Goal: Check status: Check status

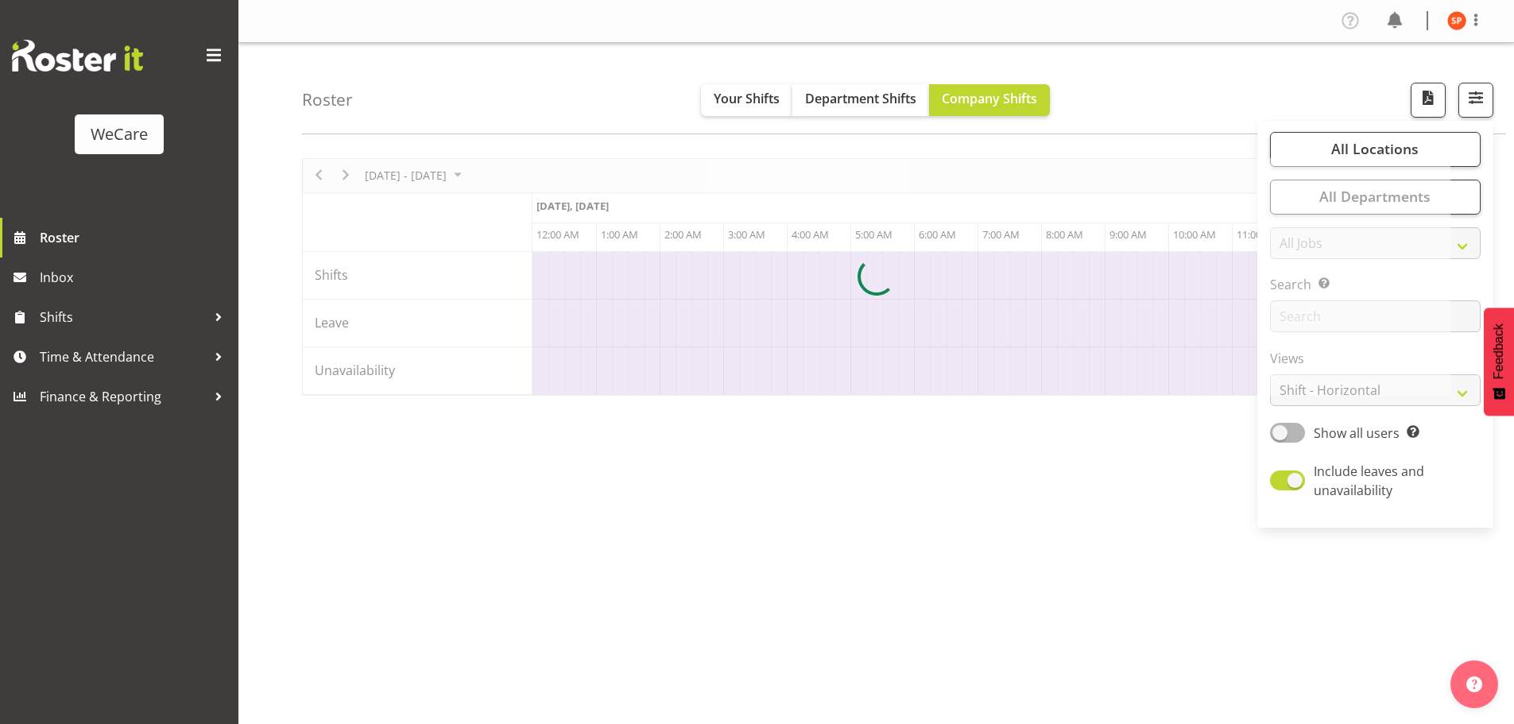
scroll to position [0, 3052]
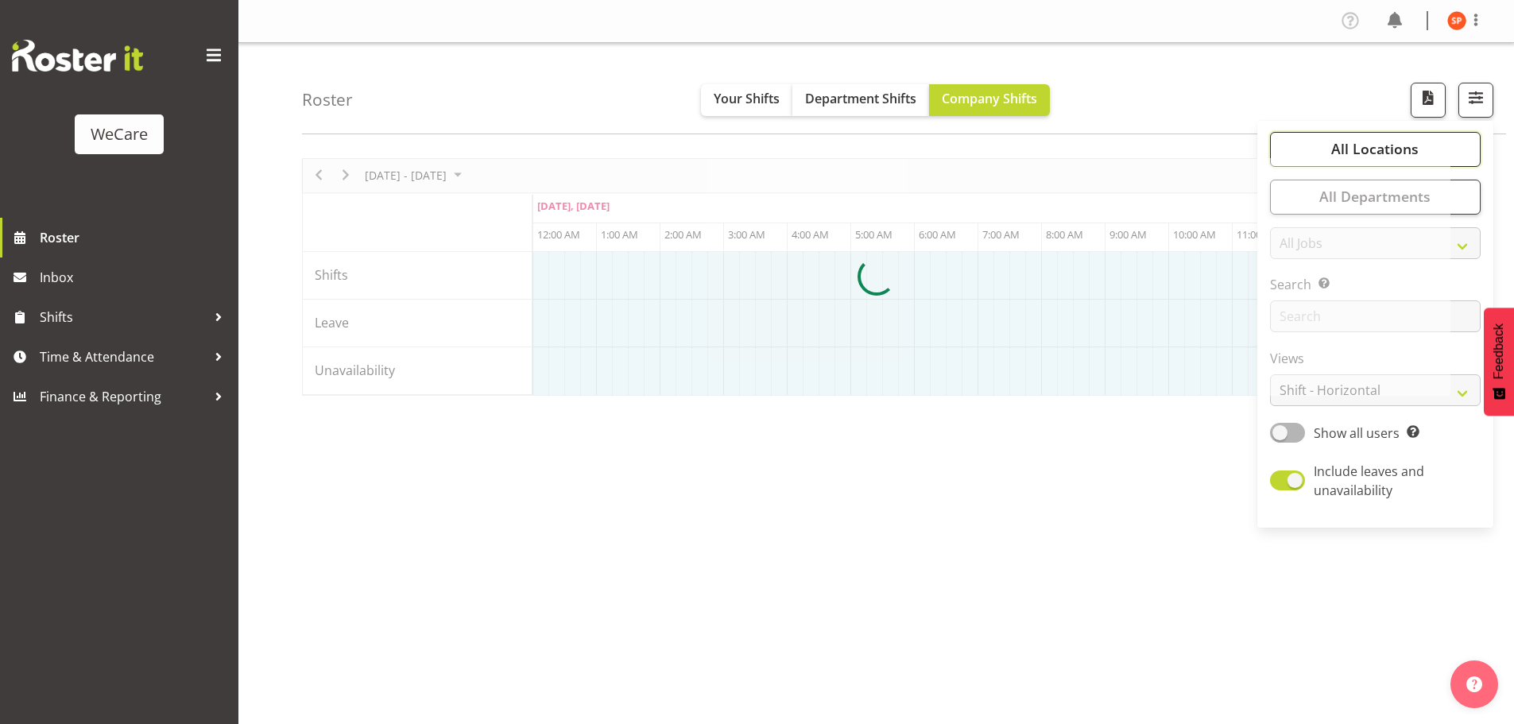
click at [1365, 148] on span "All Locations" at bounding box center [1374, 148] width 87 height 19
click at [1372, 394] on div at bounding box center [876, 277] width 1148 height 238
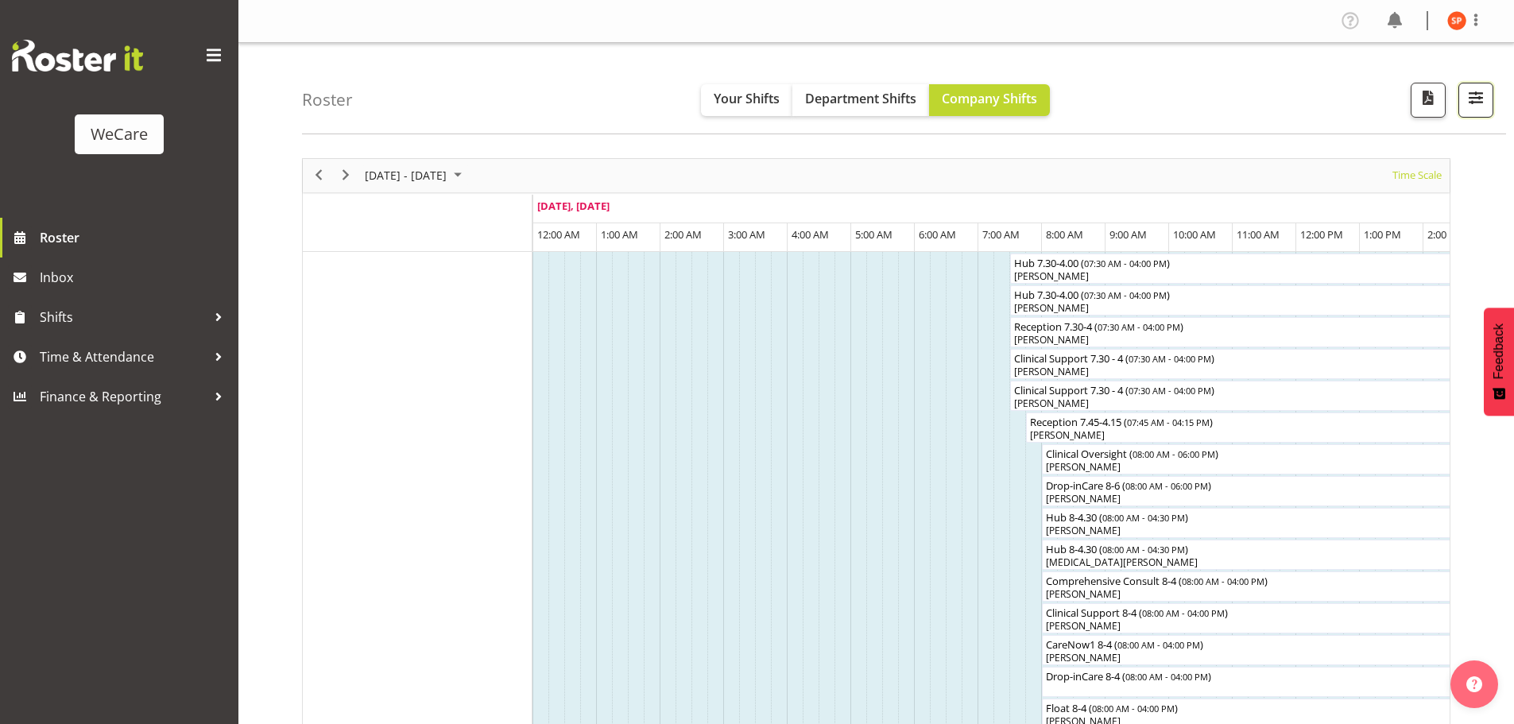
click at [1469, 99] on span "button" at bounding box center [1476, 97] width 21 height 21
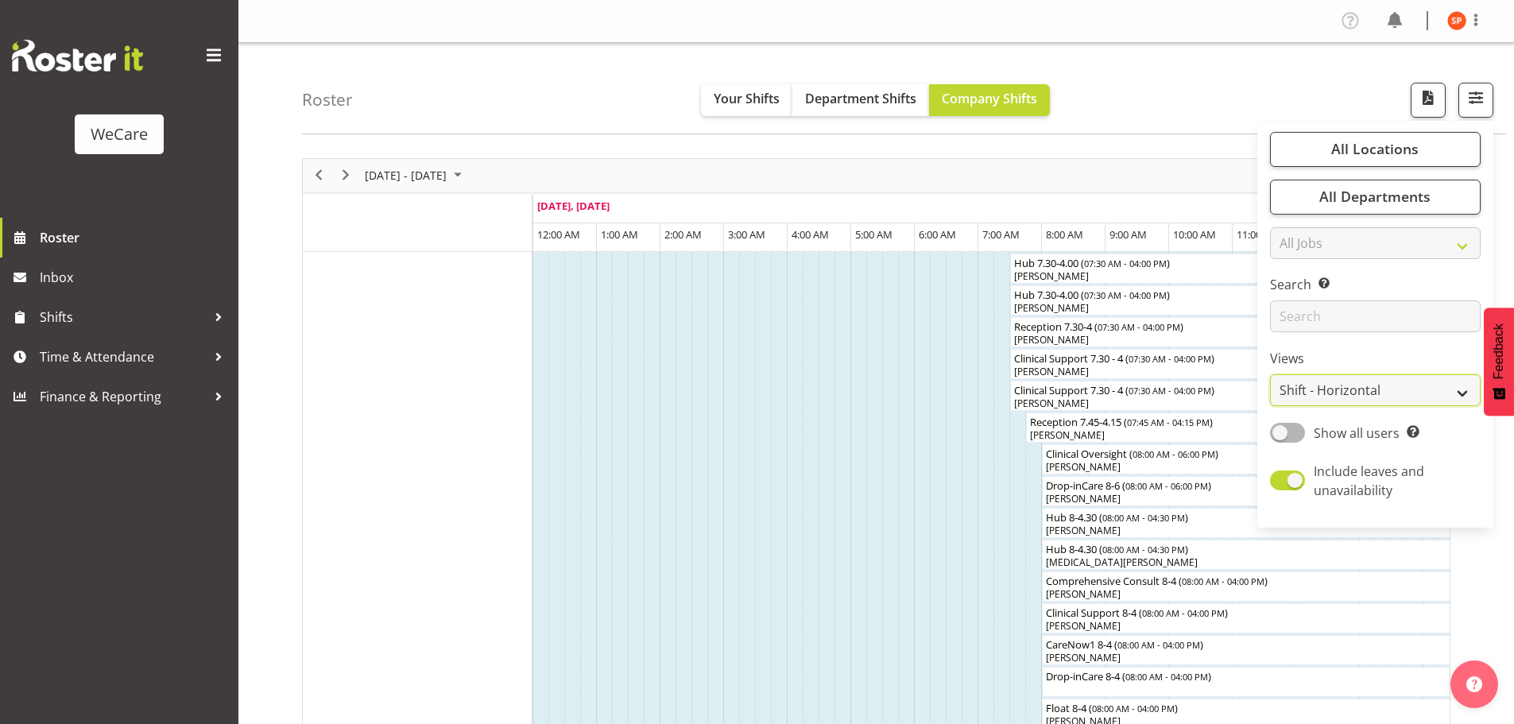
click at [1364, 381] on select "Staff Role Shift - Horizontal Shift - Vertical Staff - Location" at bounding box center [1375, 390] width 211 height 32
select select "location"
click at [1271, 374] on select "Staff Role Shift - Horizontal Shift - Vertical Staff - Location" at bounding box center [1375, 390] width 211 height 32
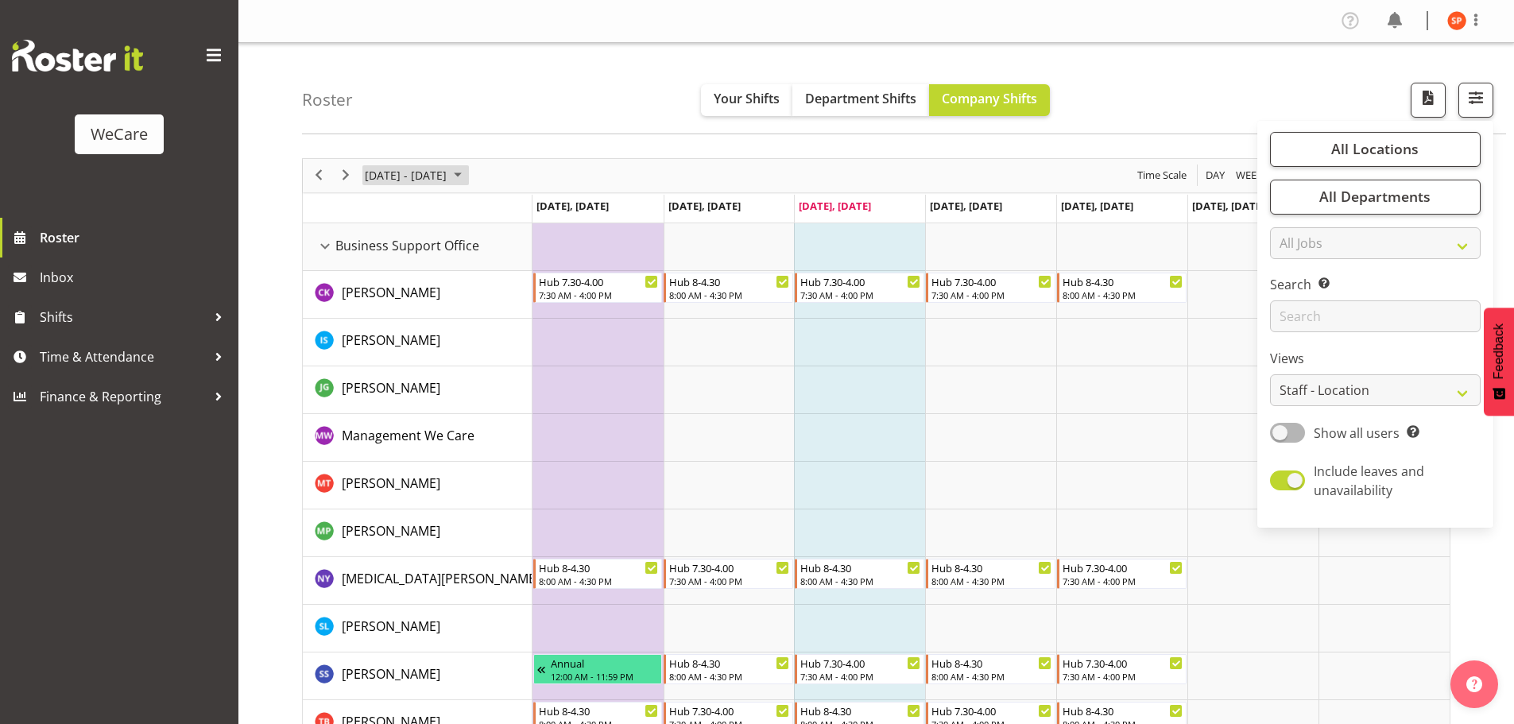
click at [409, 178] on span "[DATE] - [DATE]" at bounding box center [405, 175] width 85 height 20
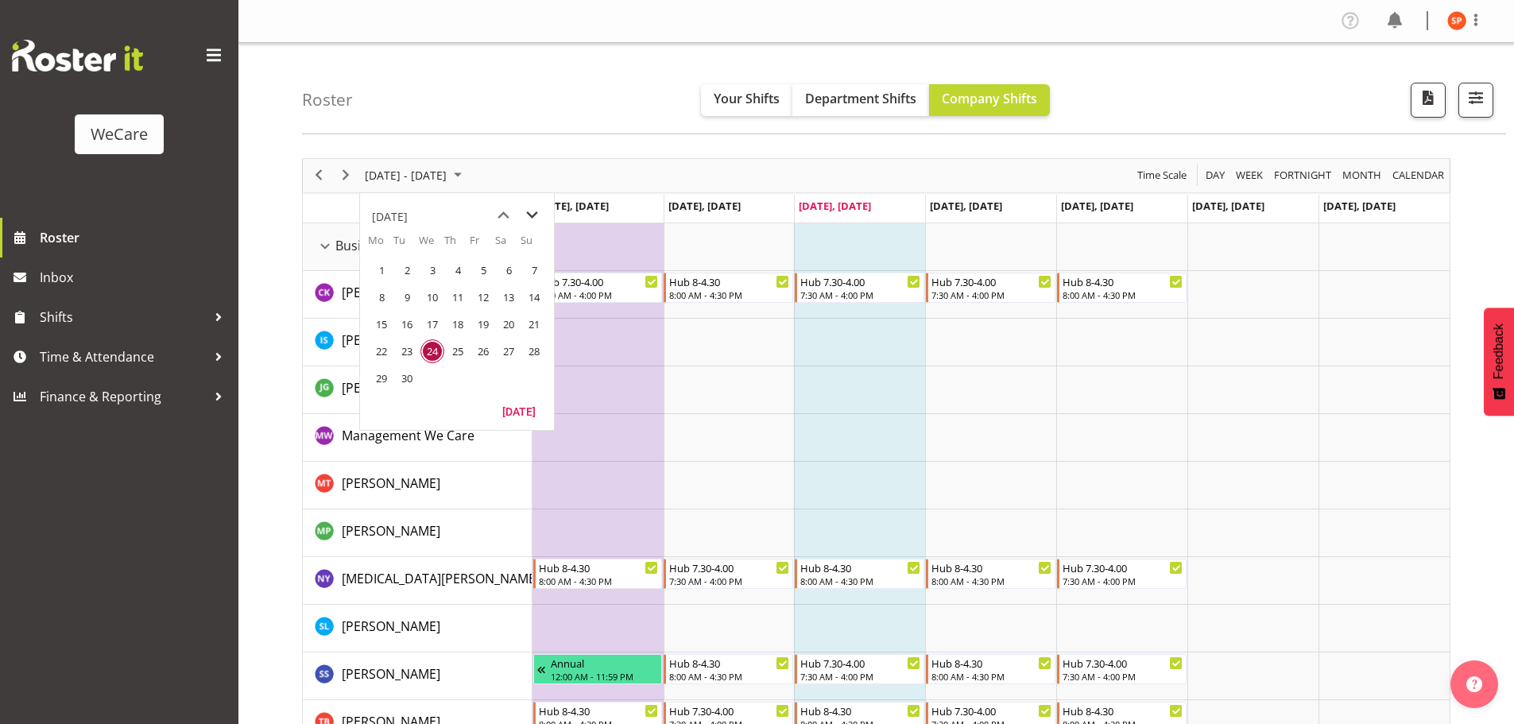
click at [533, 219] on span "next month" at bounding box center [532, 215] width 28 height 29
drag, startPoint x: 464, startPoint y: 273, endPoint x: 484, endPoint y: 272, distance: 19.9
click at [464, 273] on span "2" at bounding box center [458, 270] width 24 height 24
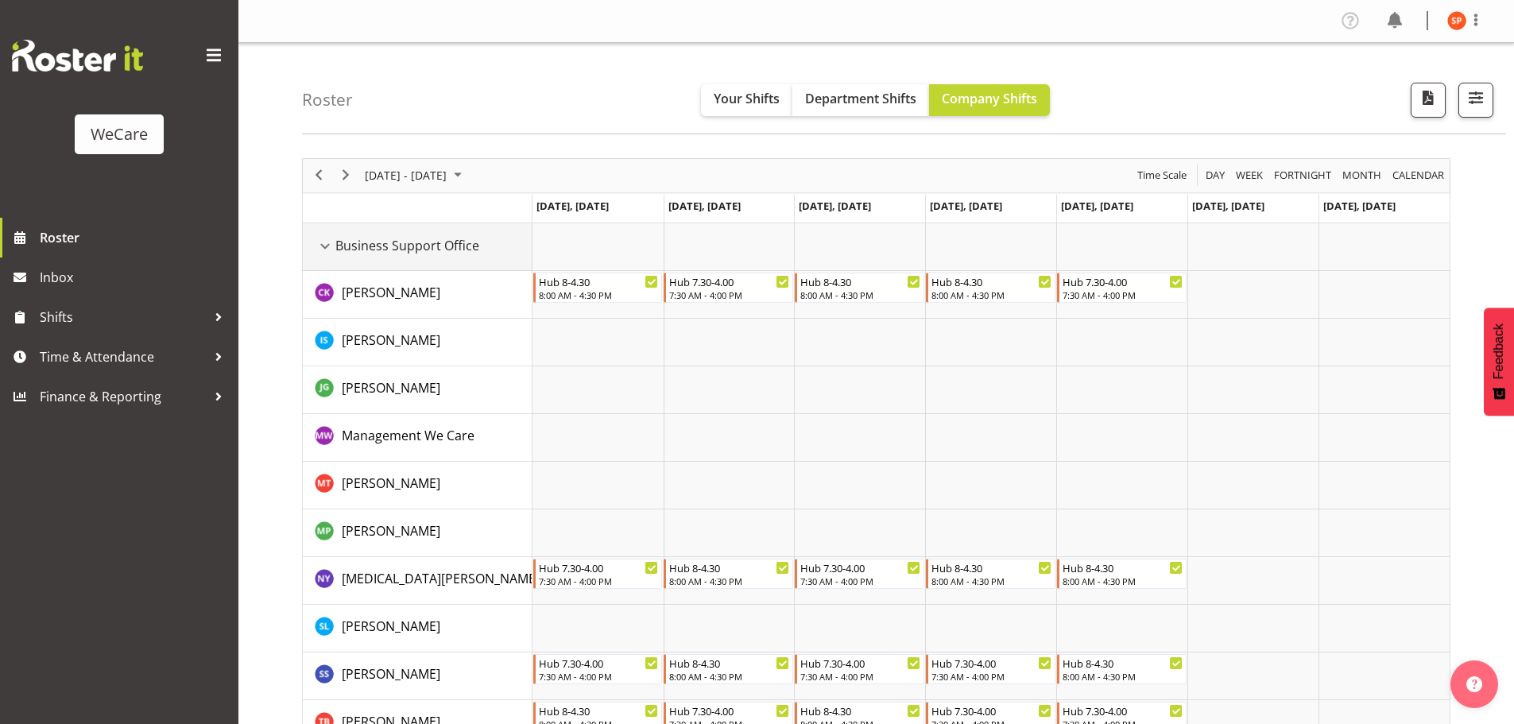
click at [326, 250] on div "Business Support Office resource" at bounding box center [325, 246] width 21 height 21
click at [320, 243] on div "Business Support Office resource" at bounding box center [325, 246] width 21 height 21
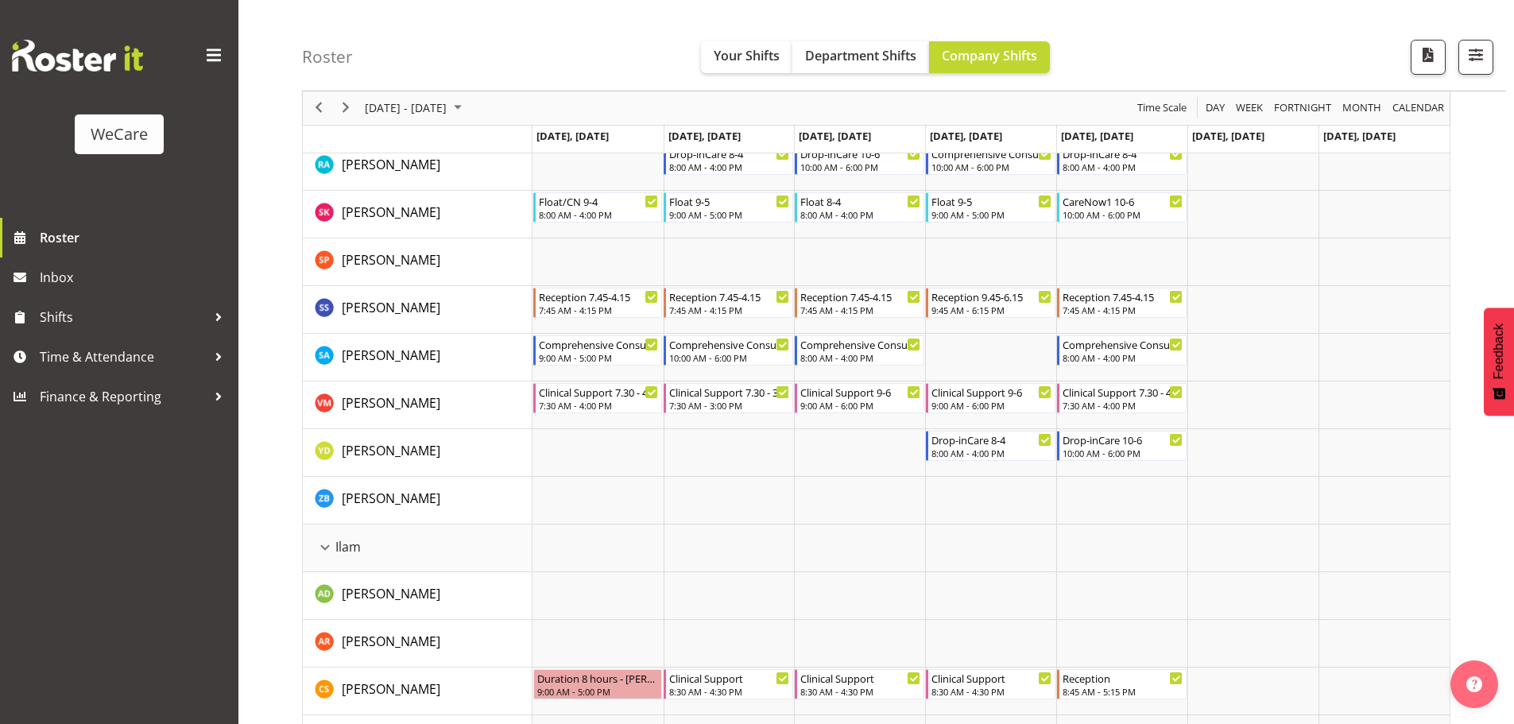
scroll to position [1033, 0]
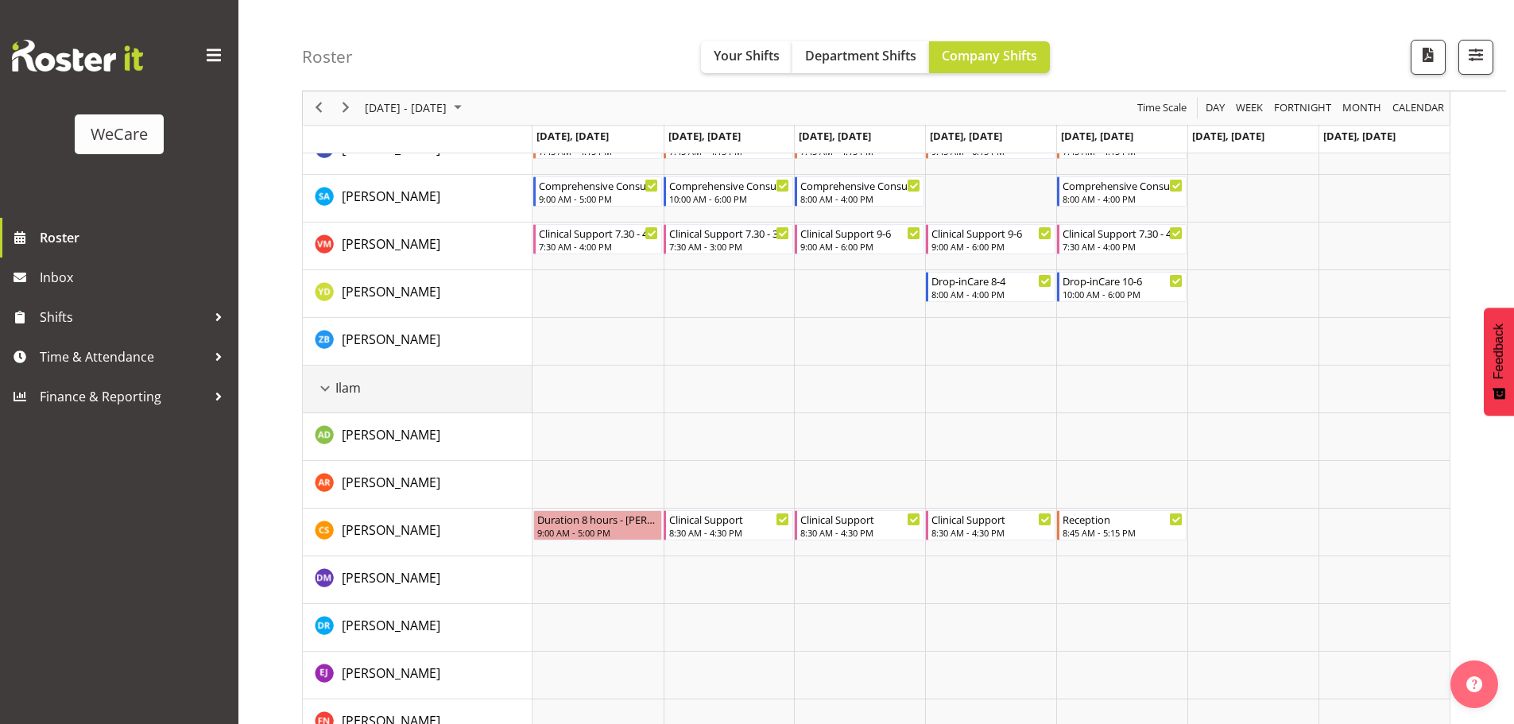
click at [331, 394] on div "Ilam resource" at bounding box center [325, 388] width 21 height 21
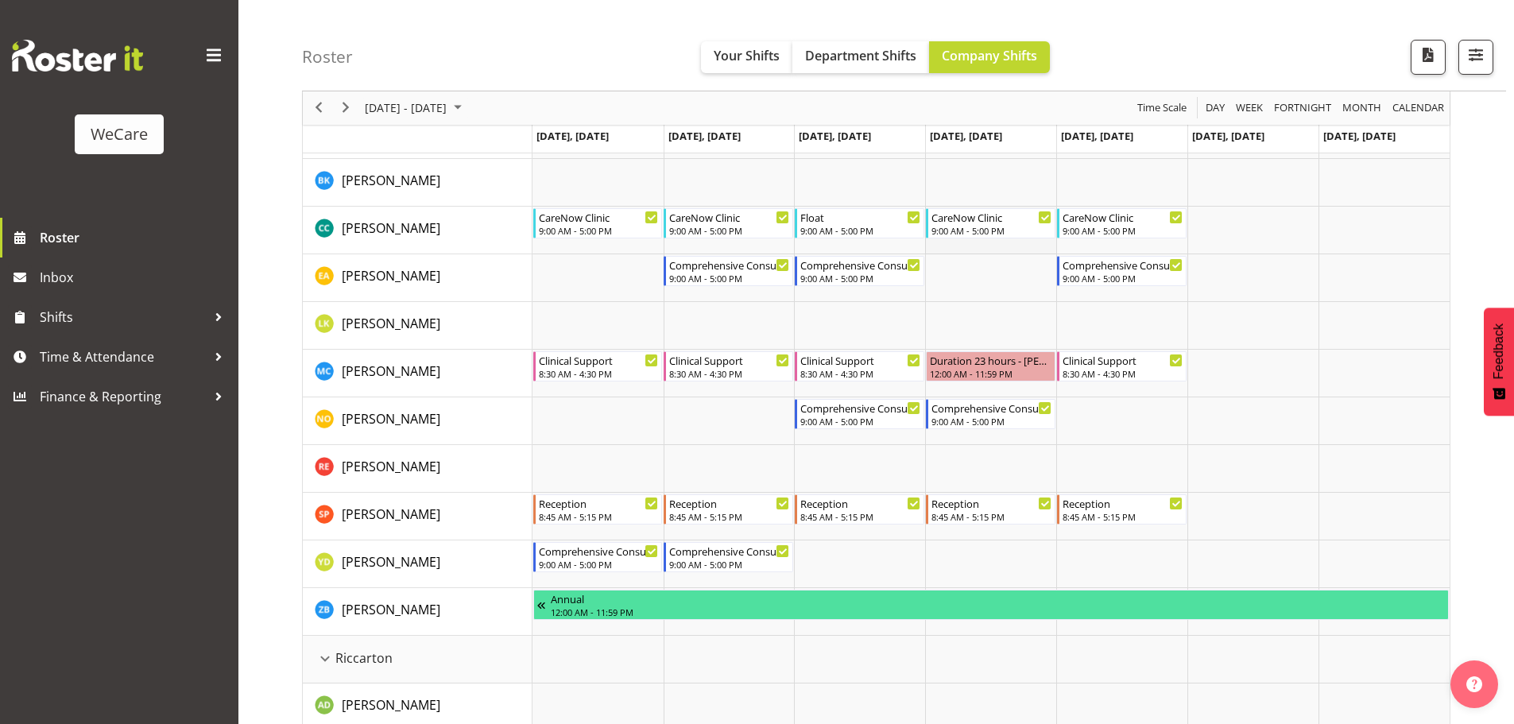
scroll to position [1351, 0]
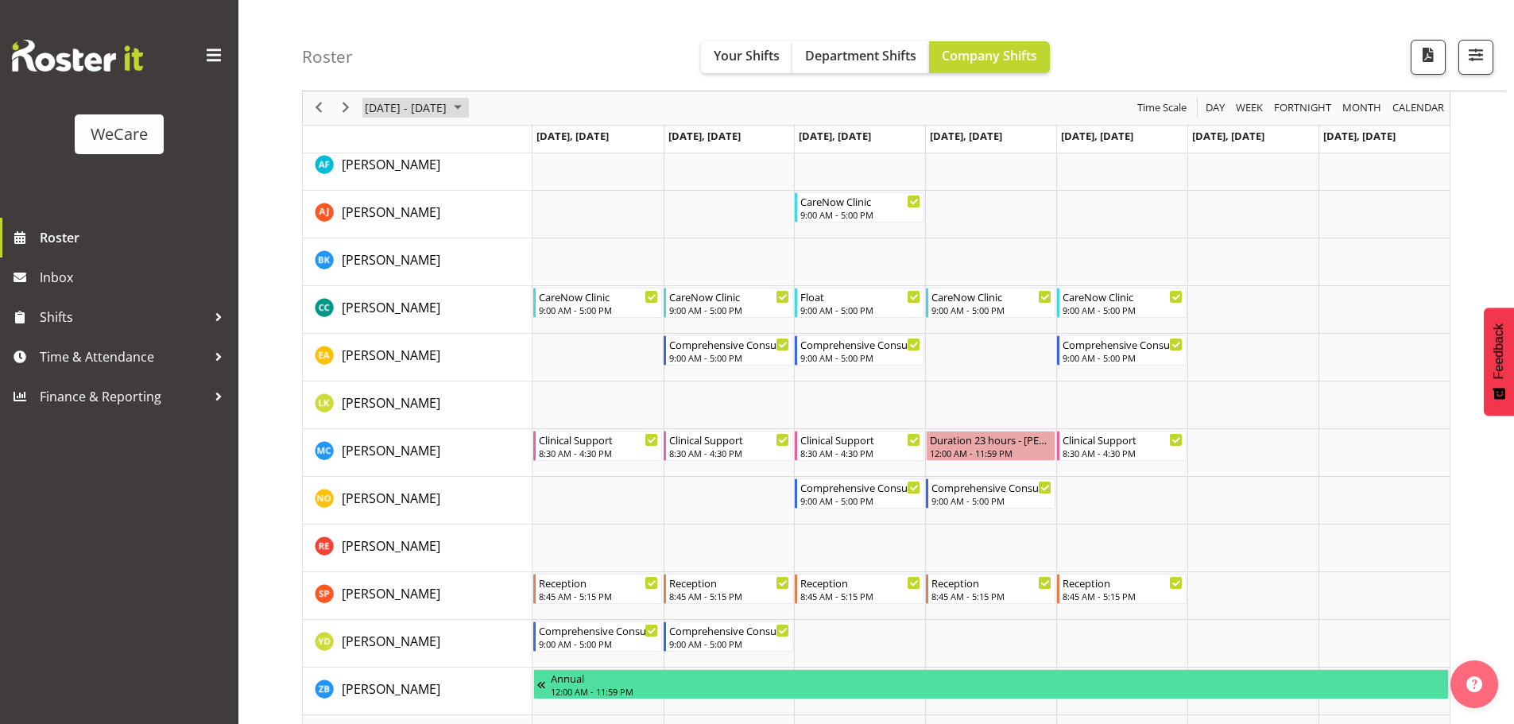
click at [403, 102] on span "[DATE] - [DATE]" at bounding box center [405, 109] width 85 height 20
click at [528, 38] on div "Roster Your Shifts Department Shifts Company Shifts All Locations Clear Busines…" at bounding box center [904, 45] width 1204 height 91
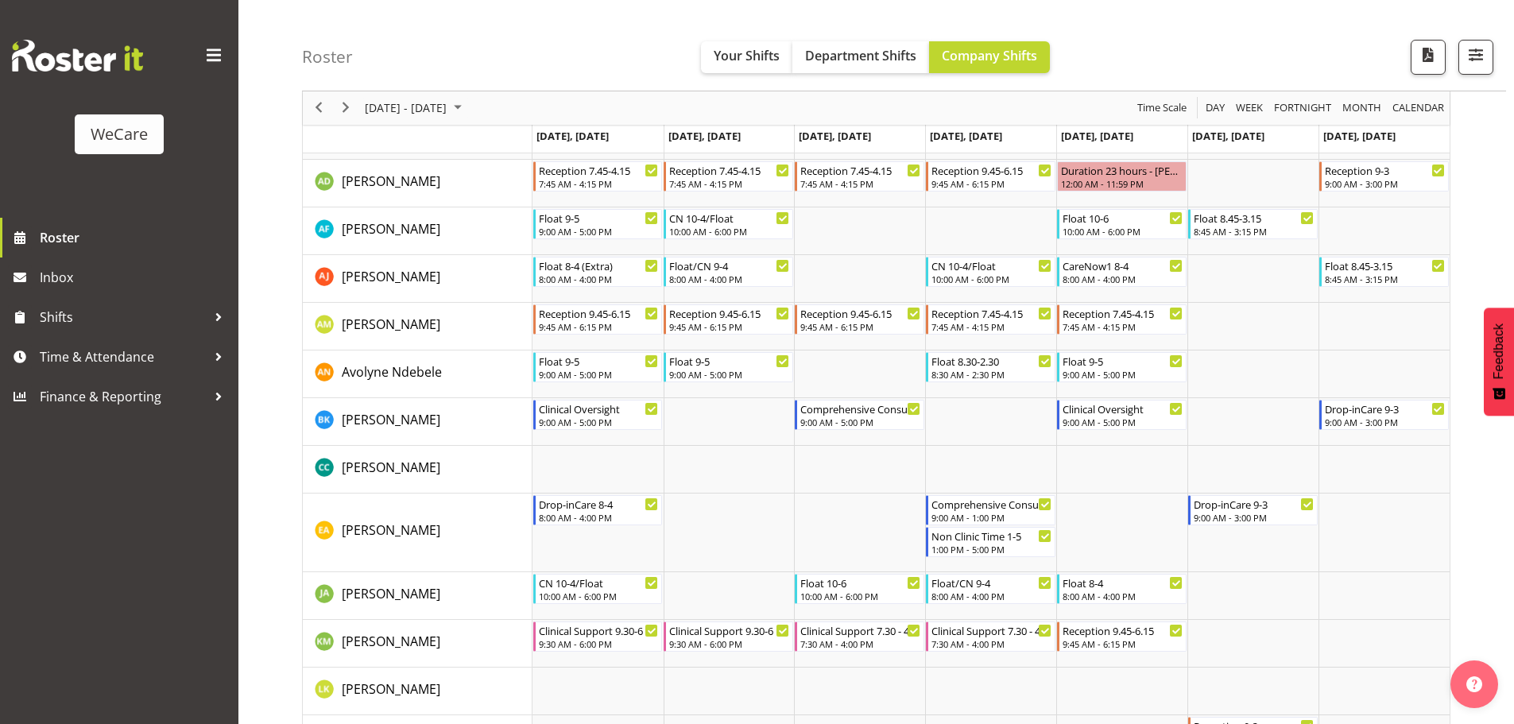
scroll to position [0, 0]
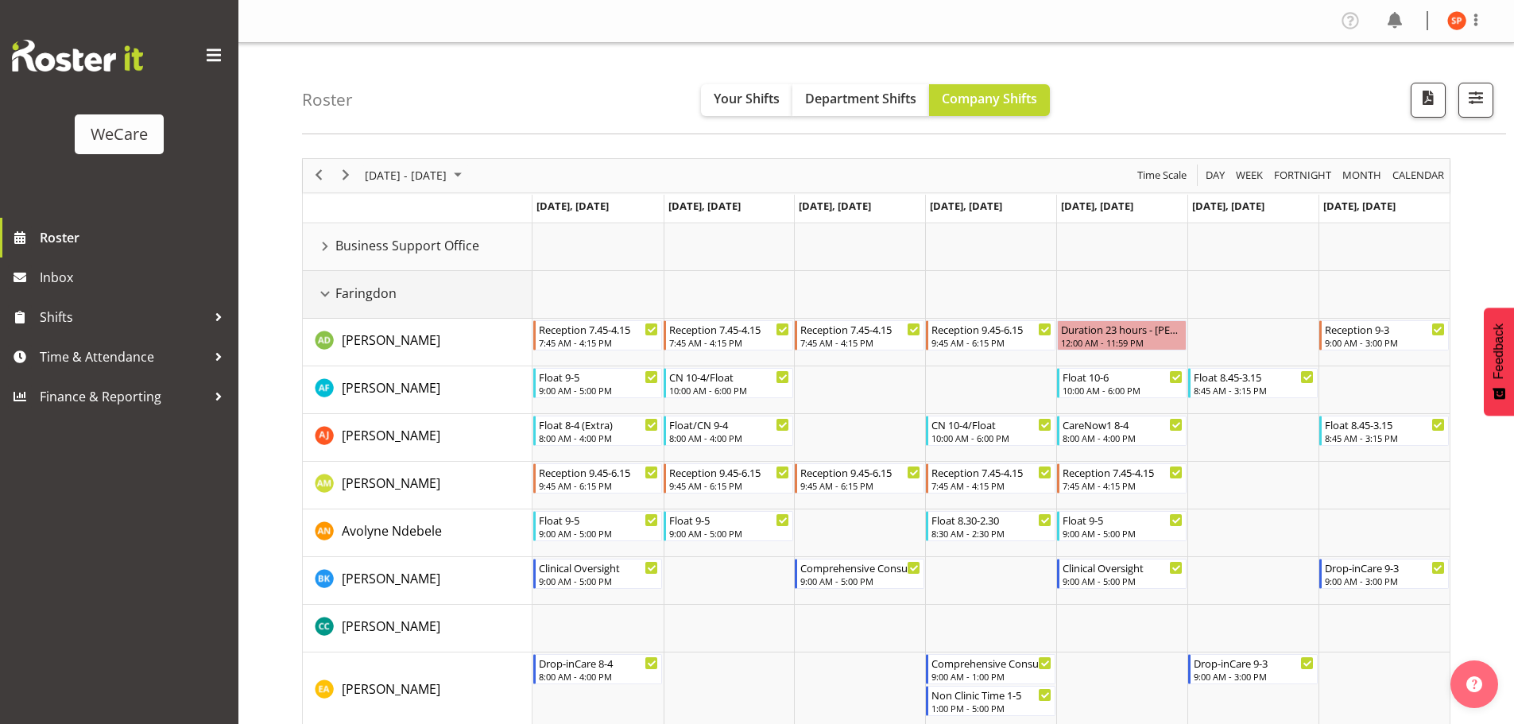
drag, startPoint x: 330, startPoint y: 297, endPoint x: 724, endPoint y: 299, distance: 394.2
click at [330, 297] on div "Faringdon resource" at bounding box center [325, 294] width 21 height 21
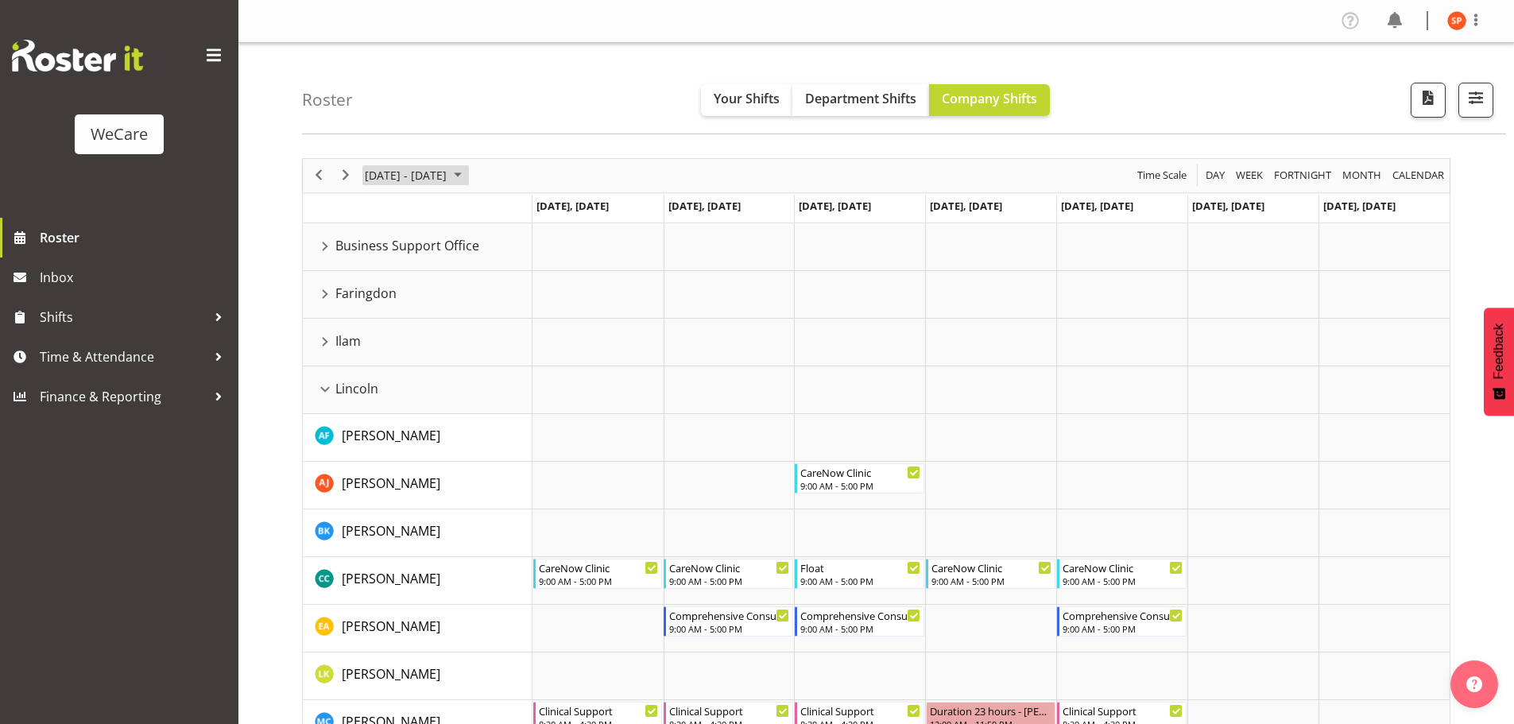
click at [382, 177] on span "[DATE] - [DATE]" at bounding box center [405, 175] width 85 height 20
click at [594, 103] on div "Roster Your Shifts Department Shifts Company Shifts All Locations Clear Busines…" at bounding box center [904, 88] width 1204 height 91
drag, startPoint x: 327, startPoint y: 296, endPoint x: 738, endPoint y: 293, distance: 411.7
click at [327, 296] on div "Faringdon resource" at bounding box center [325, 294] width 21 height 21
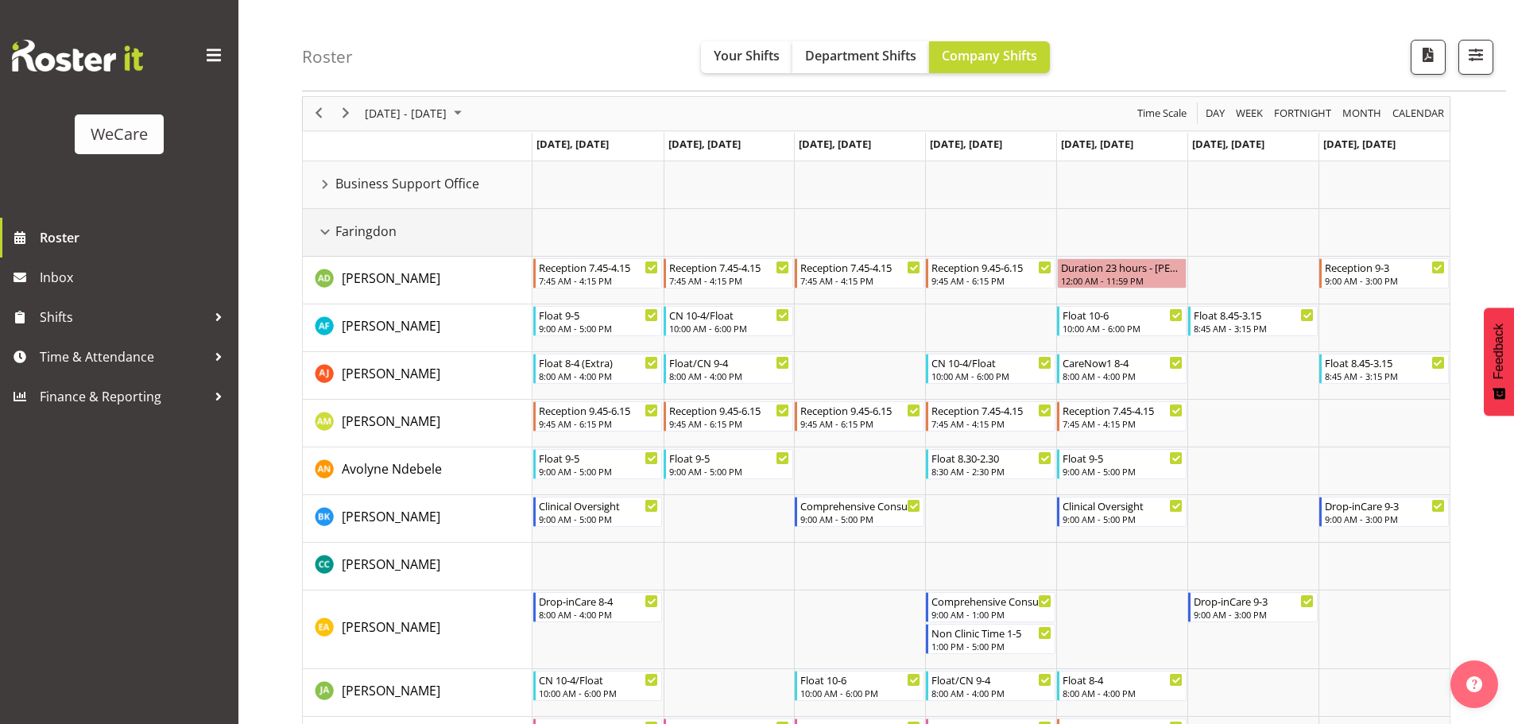
scroll to position [79, 0]
